Goal: Transaction & Acquisition: Purchase product/service

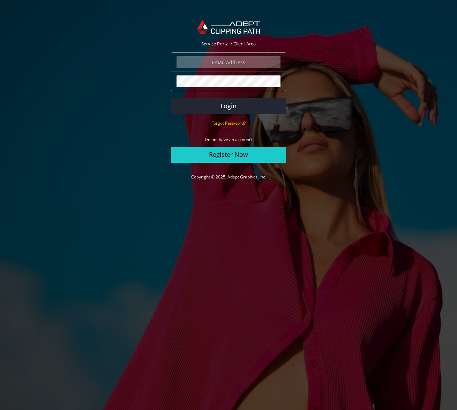
type input "johanna@johannamatthews.com"
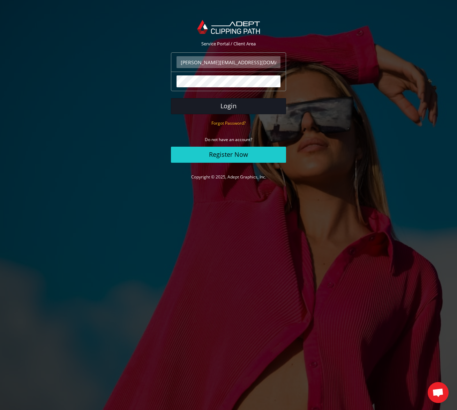
click at [231, 106] on button "Login" at bounding box center [228, 106] width 115 height 16
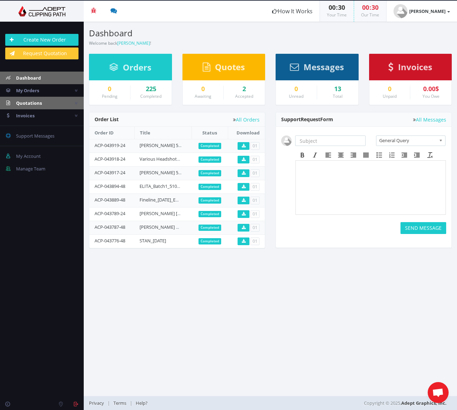
click at [36, 102] on span "Quotations" at bounding box center [29, 103] width 26 height 6
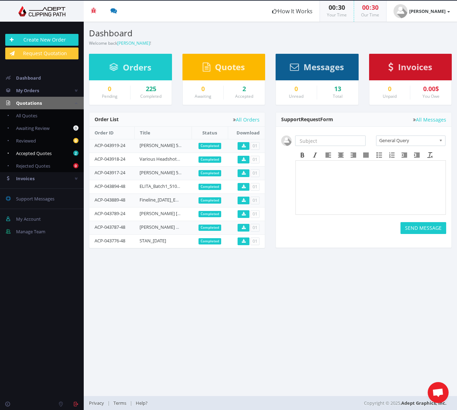
click at [41, 153] on span "Accepted Quotes" at bounding box center [34, 153] width 36 height 6
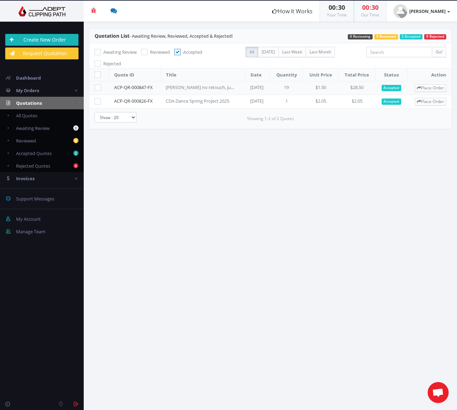
click at [47, 38] on link "Create New Order" at bounding box center [41, 40] width 73 height 12
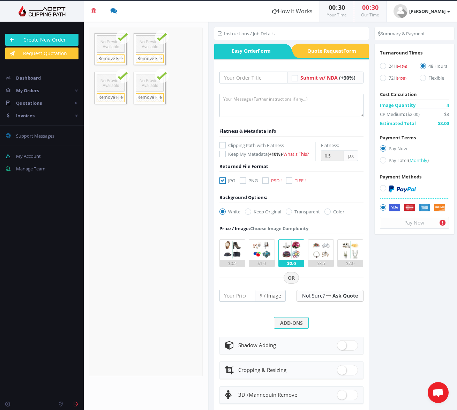
scroll to position [1, 0]
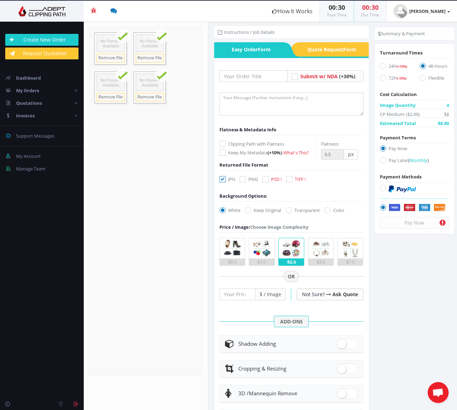
click at [268, 181] on icon at bounding box center [266, 179] width 6 height 6
click at [268, 181] on input "PSD !" at bounding box center [266, 179] width 5 height 5
checkbox input "true"
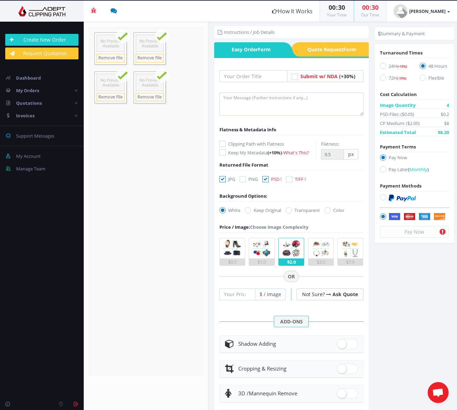
click at [223, 178] on icon at bounding box center [223, 179] width 6 height 6
click at [223, 178] on input "JPG" at bounding box center [223, 179] width 5 height 5
checkbox input "false"
click at [261, 75] on input "text" at bounding box center [254, 76] width 68 height 12
type input "5100 NUT POSTER"
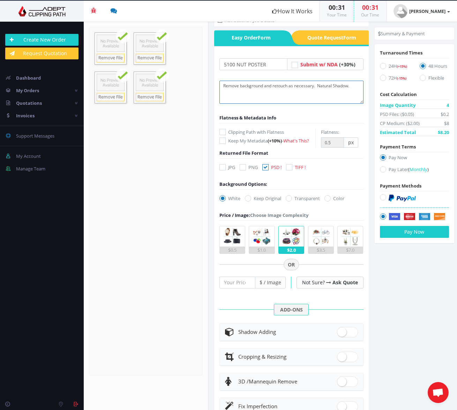
scroll to position [15, 0]
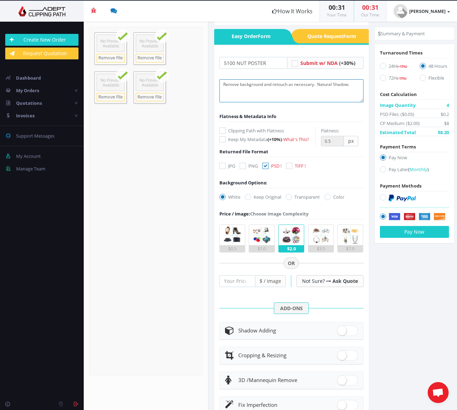
type textarea "Remove background and retouch as necessary. Natural Shadow."
click at [290, 198] on icon at bounding box center [289, 197] width 6 height 6
click at [290, 198] on input "Transparent" at bounding box center [290, 197] width 5 height 5
radio input "true"
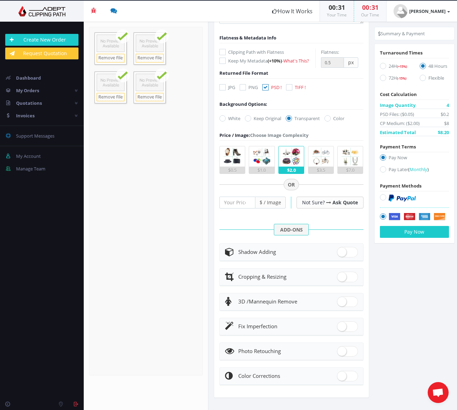
scroll to position [93, 0]
click at [348, 252] on span at bounding box center [347, 252] width 21 height 10
click at [342, 252] on input "checkbox" at bounding box center [339, 251] width 5 height 5
checkbox input "true"
radio input "true"
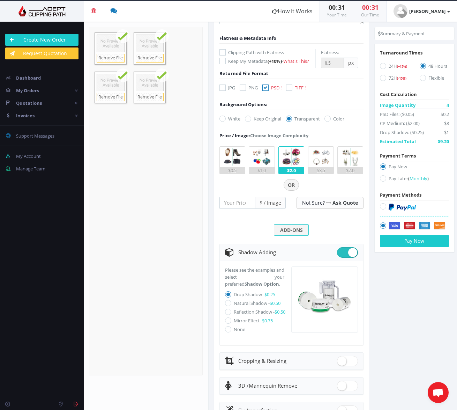
click at [230, 303] on icon at bounding box center [228, 303] width 6 height 6
click at [230, 303] on input "Natural Shadow - $0.50" at bounding box center [229, 303] width 5 height 5
radio input "true"
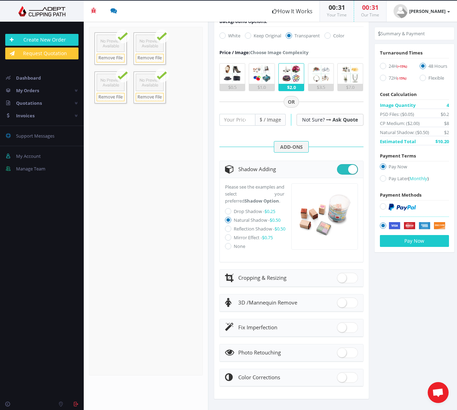
scroll to position [176, 0]
click at [345, 353] on span at bounding box center [347, 353] width 21 height 10
click at [342, 353] on input "checkbox" at bounding box center [339, 351] width 5 height 5
checkbox input "true"
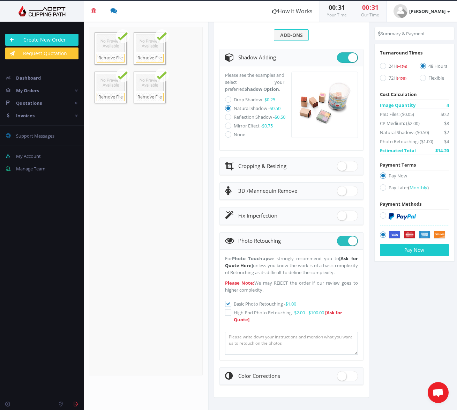
scroll to position [293, 0]
click at [414, 249] on button "Pay Now" at bounding box center [414, 250] width 69 height 12
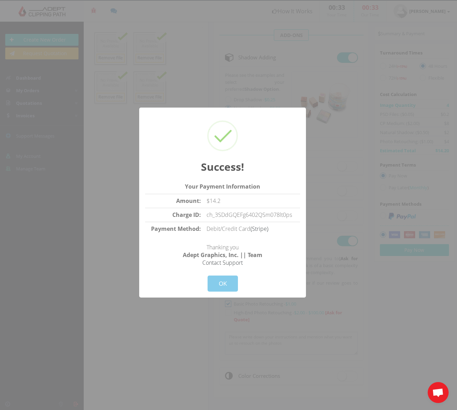
click at [225, 280] on button "OK" at bounding box center [223, 284] width 30 height 16
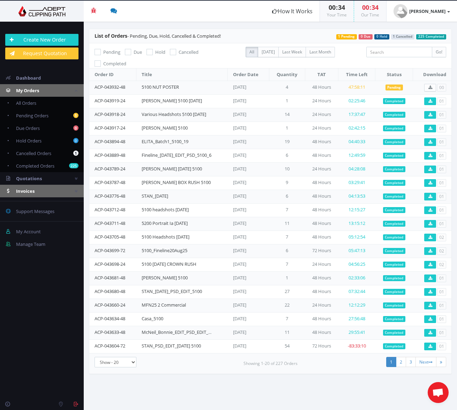
click at [28, 190] on span "Invoices" at bounding box center [25, 191] width 19 height 6
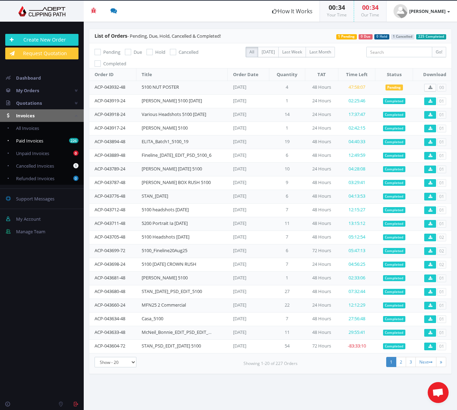
click at [43, 141] on span "Paid Invoices" at bounding box center [29, 141] width 27 height 6
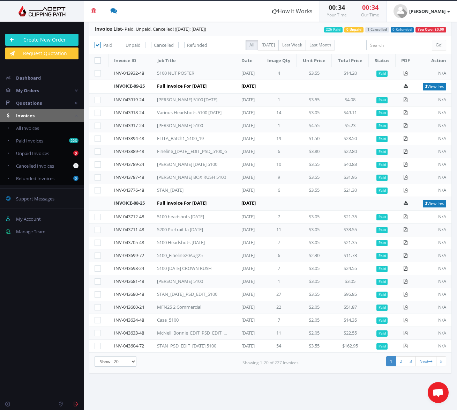
click at [406, 73] on icon at bounding box center [406, 73] width 5 height 5
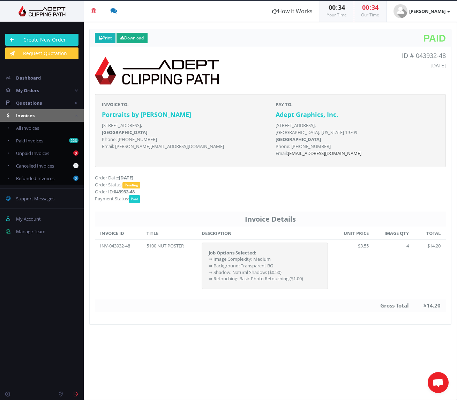
click at [106, 36] on link "Print" at bounding box center [105, 38] width 21 height 10
